Goal: Information Seeking & Learning: Understand process/instructions

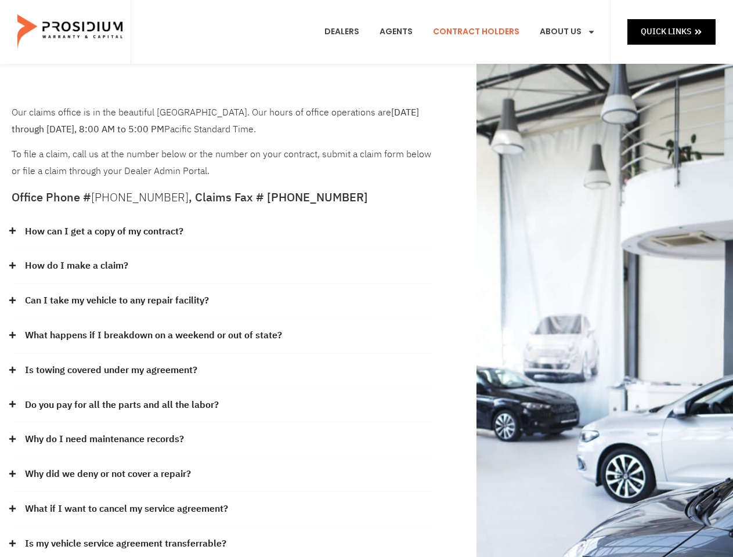
click at [366, 279] on div "How do I make a claim?" at bounding box center [222, 266] width 421 height 35
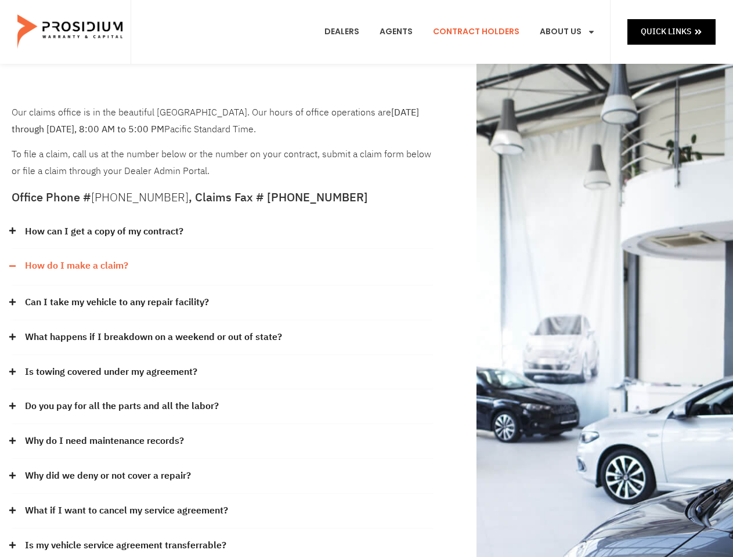
click at [222, 232] on div "How can I get a copy of my contract?" at bounding box center [222, 232] width 421 height 35
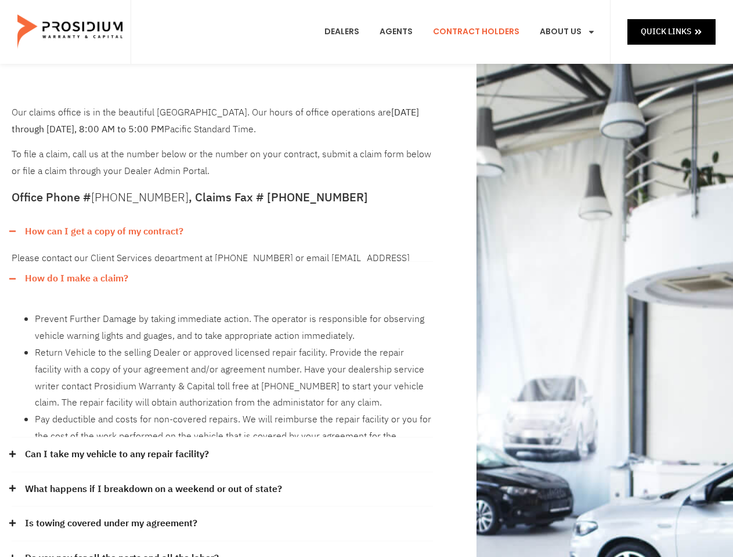
click at [103, 232] on link "How can I get a copy of my contract?" at bounding box center [104, 231] width 158 height 17
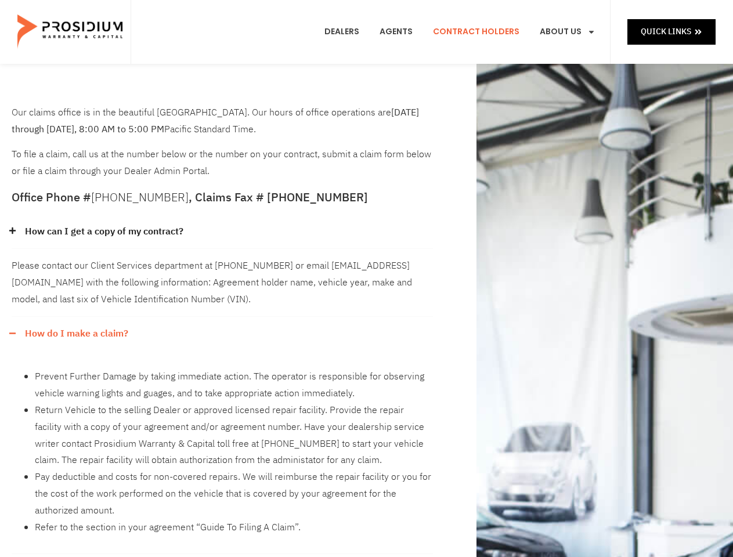
click at [222, 266] on div "Please contact our Client Services department at [PHONE_NUMBER] or email [EMAIL…" at bounding box center [222, 282] width 421 height 67
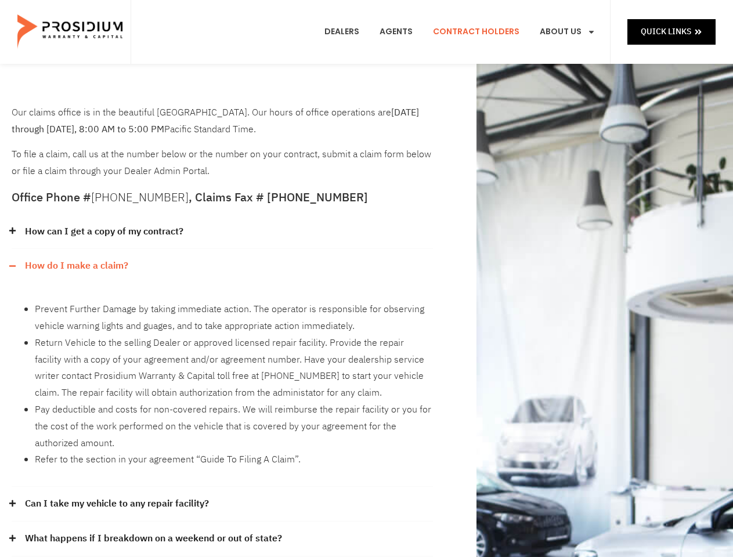
click at [76, 266] on div "How can I get a copy of my contract? Please contact our Client Services departm…" at bounding box center [222, 490] width 421 height 550
click at [222, 301] on li "Prevent Further Damage by taking immediate action. The operator is responsible …" at bounding box center [234, 318] width 398 height 34
click at [117, 301] on div "Prevent Further Damage by taking immediate action. The operator is responsible …" at bounding box center [222, 385] width 421 height 204
click at [222, 336] on li "Return Vehicle to the selling Dealer or approved licensed repair facility. Prov…" at bounding box center [234, 368] width 398 height 67
click at [152, 335] on li "Return Vehicle to the selling Dealer or approved licensed repair facility. Prov…" at bounding box center [234, 368] width 398 height 67
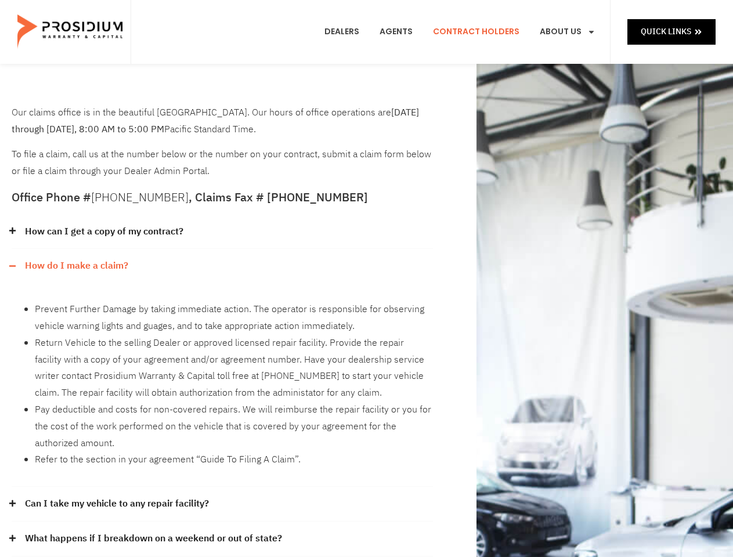
click at [222, 371] on li "Return Vehicle to the selling Dealer or approved licensed repair facility. Prov…" at bounding box center [234, 368] width 398 height 67
